Goal: Communication & Community: Ask a question

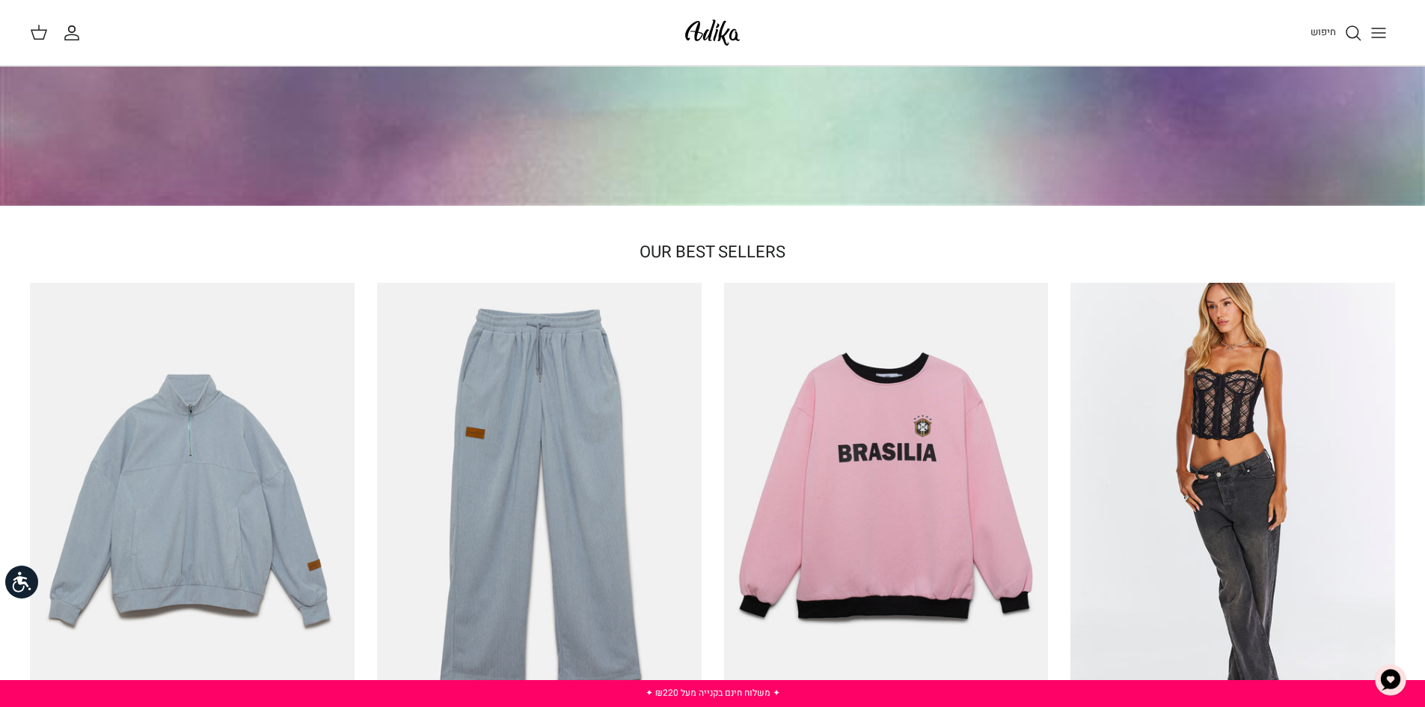
click at [1394, 685] on img "צ'אט" at bounding box center [1391, 680] width 45 height 45
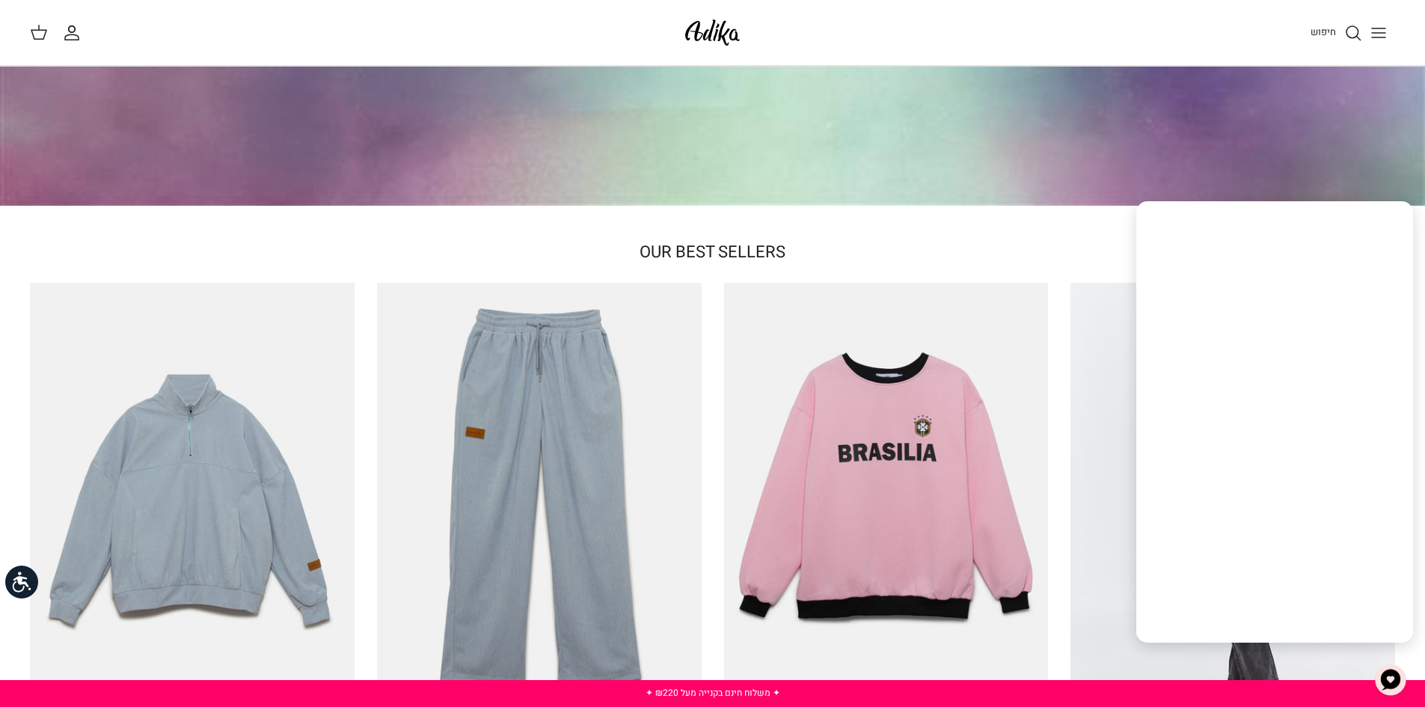
click at [1394, 685] on img "צ'אט" at bounding box center [1391, 680] width 45 height 45
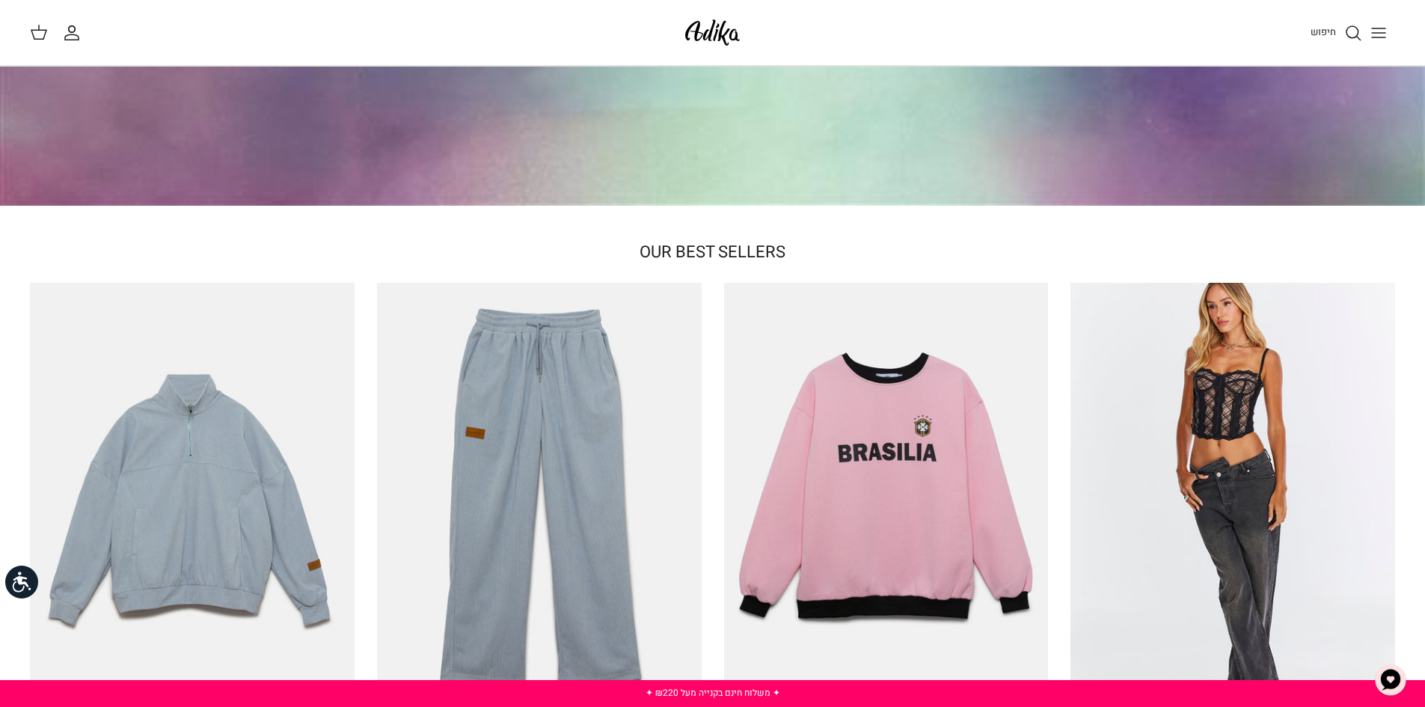
click at [1392, 691] on img "צ'אט" at bounding box center [1391, 680] width 45 height 45
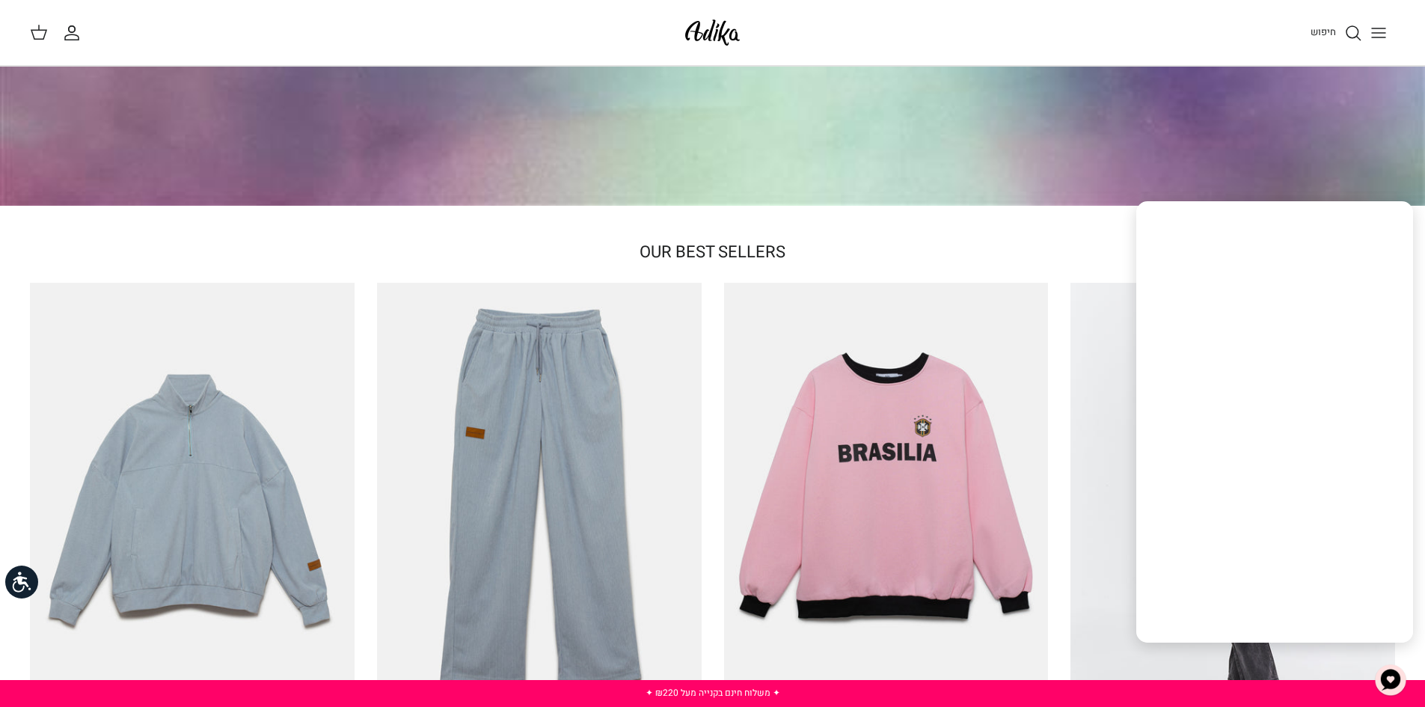
click at [1392, 691] on img "צ'אט" at bounding box center [1391, 680] width 45 height 45
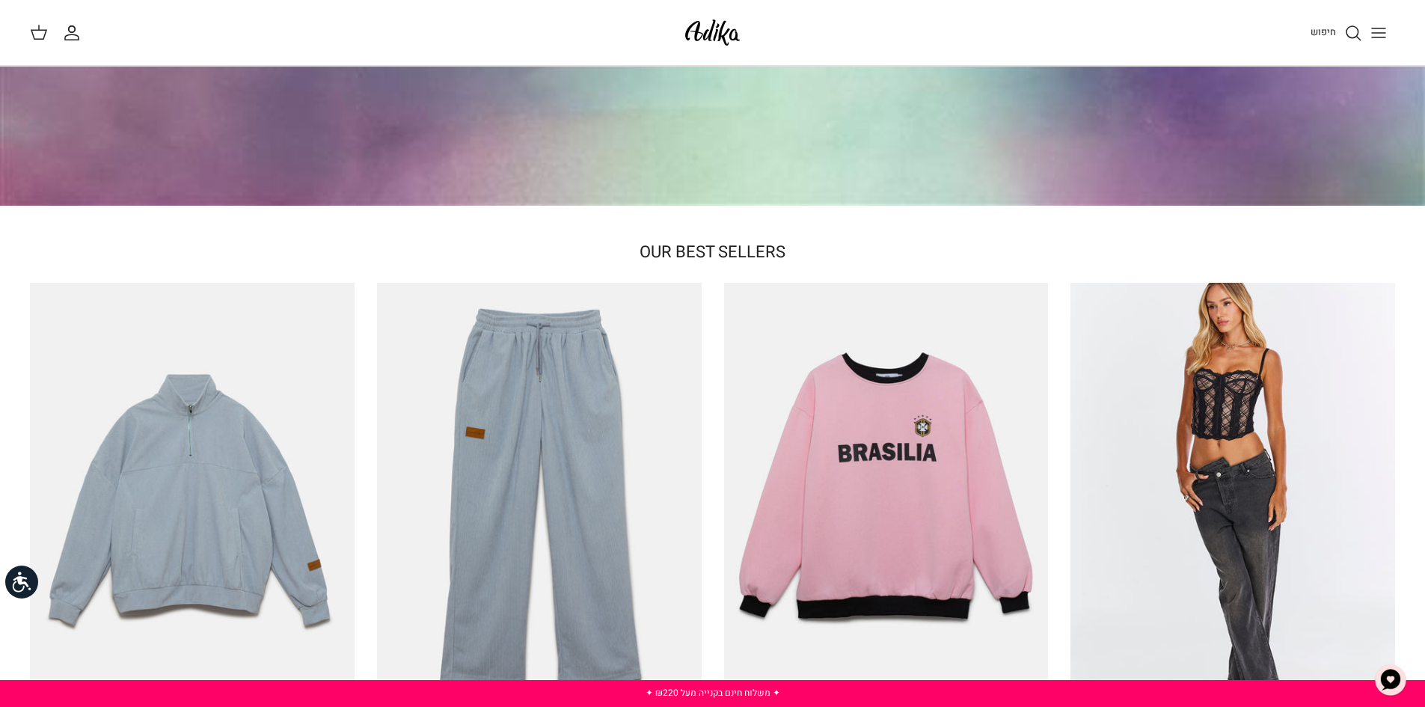
click at [1392, 691] on img "צ'אט" at bounding box center [1391, 680] width 45 height 45
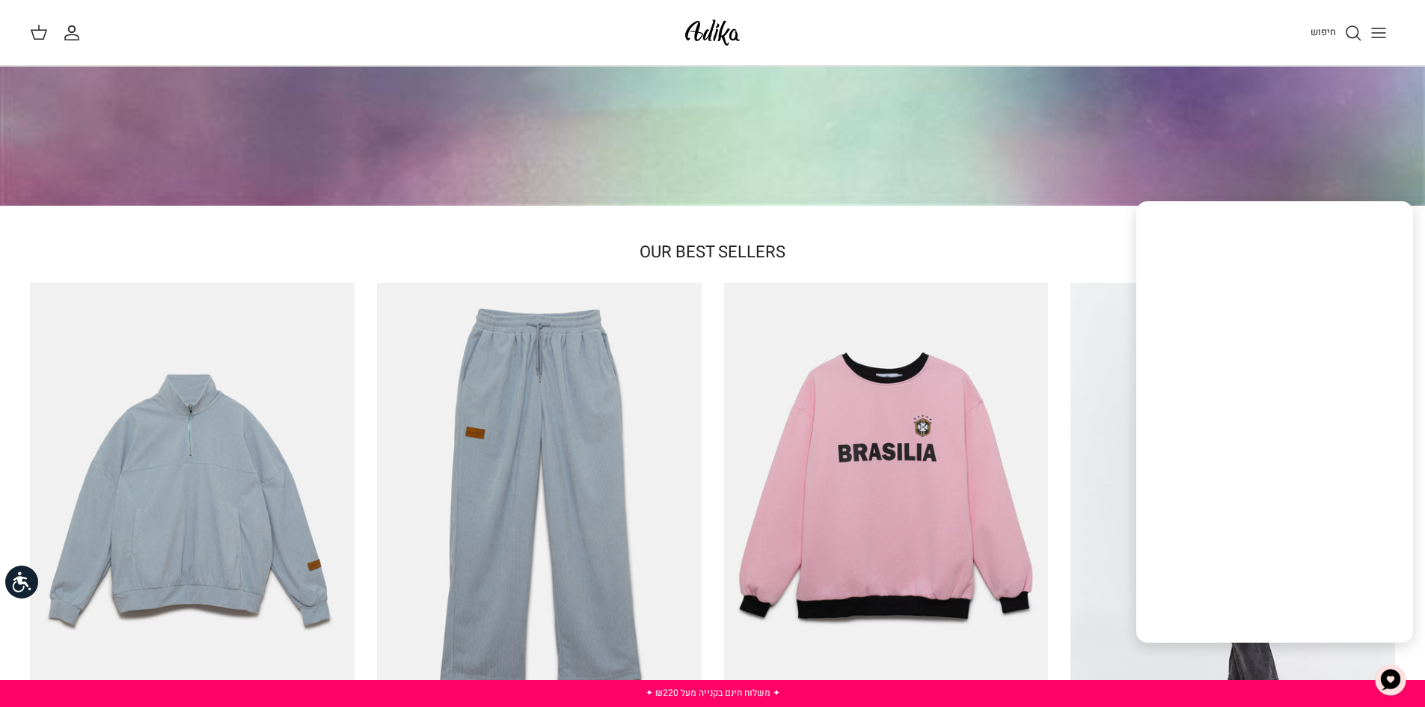
click at [1392, 691] on img "צ'אט" at bounding box center [1391, 680] width 45 height 45
